Goal: Information Seeking & Learning: Check status

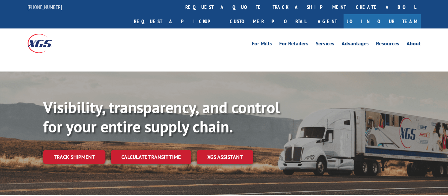
click at [268, 8] on link "track a shipment" at bounding box center [309, 7] width 83 height 14
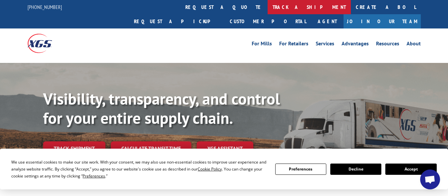
click at [268, 9] on link "track a shipment" at bounding box center [309, 7] width 83 height 14
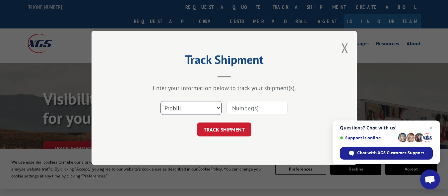
click at [199, 104] on select "Select category... Probill BOL PO" at bounding box center [190, 108] width 61 height 14
select select "po"
click at [160, 101] on select "Select category... Probill BOL PO" at bounding box center [190, 108] width 61 height 14
click at [264, 113] on input at bounding box center [256, 108] width 61 height 14
paste input "09515931"
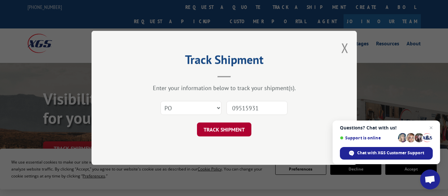
type input "09515931"
click at [221, 129] on button "TRACK SHIPMENT" at bounding box center [224, 130] width 54 height 14
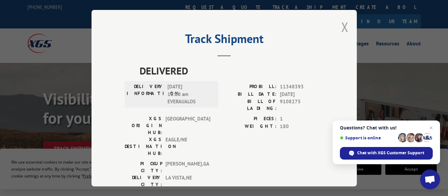
drag, startPoint x: 346, startPoint y: 26, endPoint x: 343, endPoint y: 27, distance: 3.3
click at [346, 26] on div "Track Shipment DELIVERED DELIVERY INFORMATION: [DATE] 10:00 am EVERAUALOS PROBI…" at bounding box center [224, 98] width 265 height 177
click at [342, 27] on button "Close modal" at bounding box center [344, 27] width 7 height 18
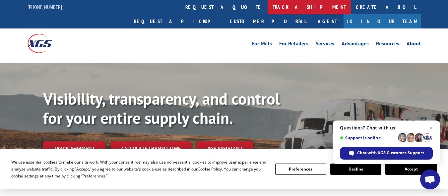
click at [268, 8] on link "track a shipment" at bounding box center [309, 7] width 83 height 14
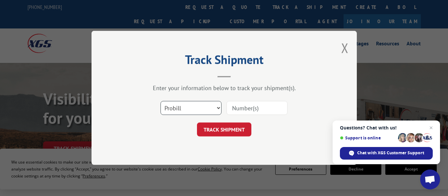
drag, startPoint x: 213, startPoint y: 110, endPoint x: 209, endPoint y: 113, distance: 5.4
click at [213, 110] on select "Select category... Probill BOL PO" at bounding box center [190, 108] width 61 height 14
select select "bol"
click at [160, 101] on select "Select category... Probill BOL PO" at bounding box center [190, 108] width 61 height 14
click at [243, 111] on input at bounding box center [256, 108] width 61 height 14
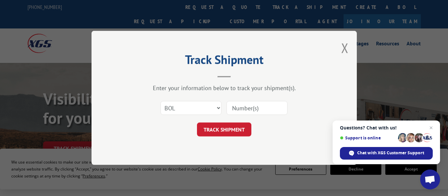
paste input "7085191"
type input "7085191"
click at [216, 133] on button "TRACK SHIPMENT" at bounding box center [224, 130] width 54 height 14
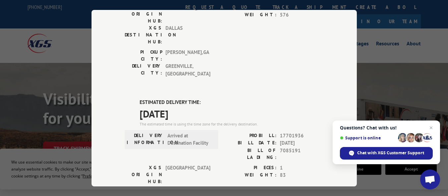
scroll to position [133, 0]
